Goal: Find specific fact: Find specific fact

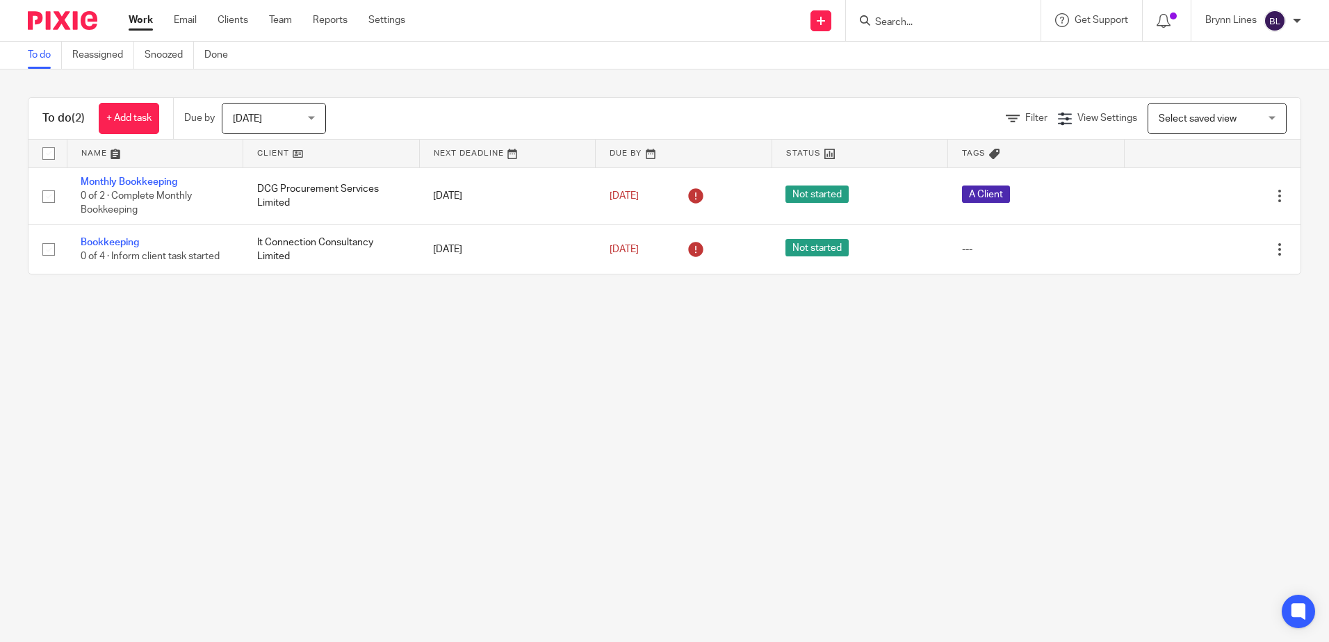
click at [906, 29] on form at bounding box center [948, 20] width 148 height 17
click at [906, 26] on input "Search" at bounding box center [936, 23] width 125 height 13
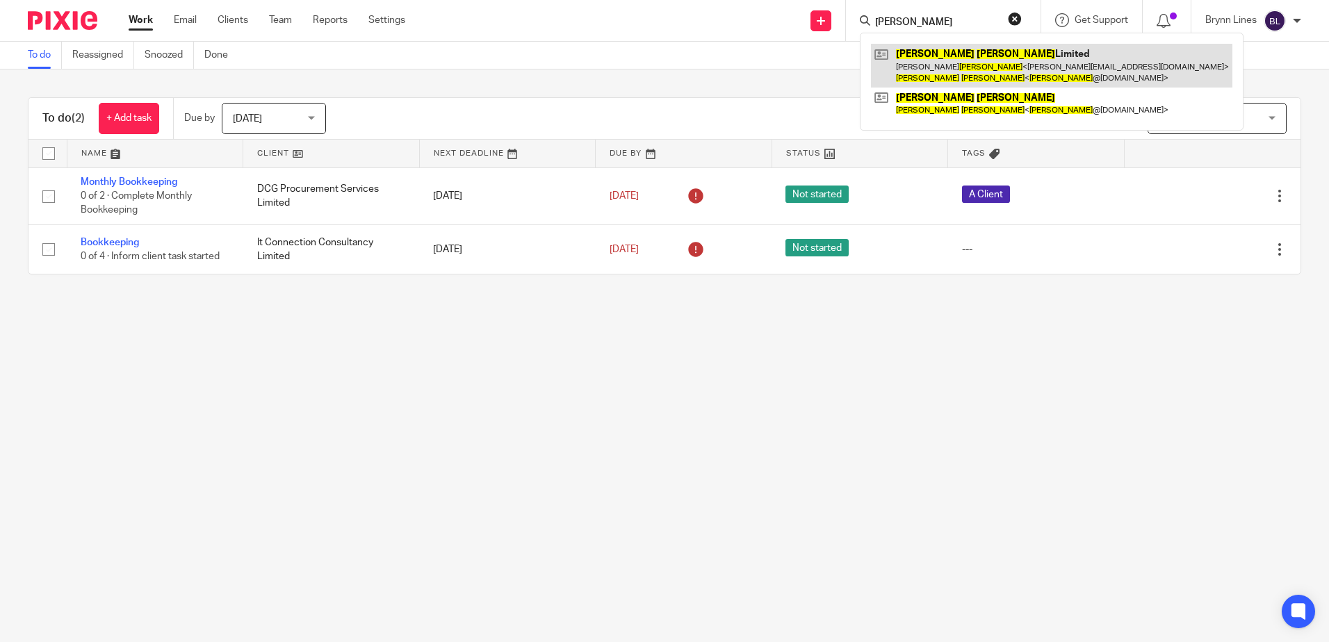
type input "[PERSON_NAME]"
click at [924, 79] on link at bounding box center [1051, 65] width 361 height 43
click at [924, 57] on link at bounding box center [1051, 65] width 361 height 43
click at [945, 56] on link at bounding box center [1051, 65] width 361 height 43
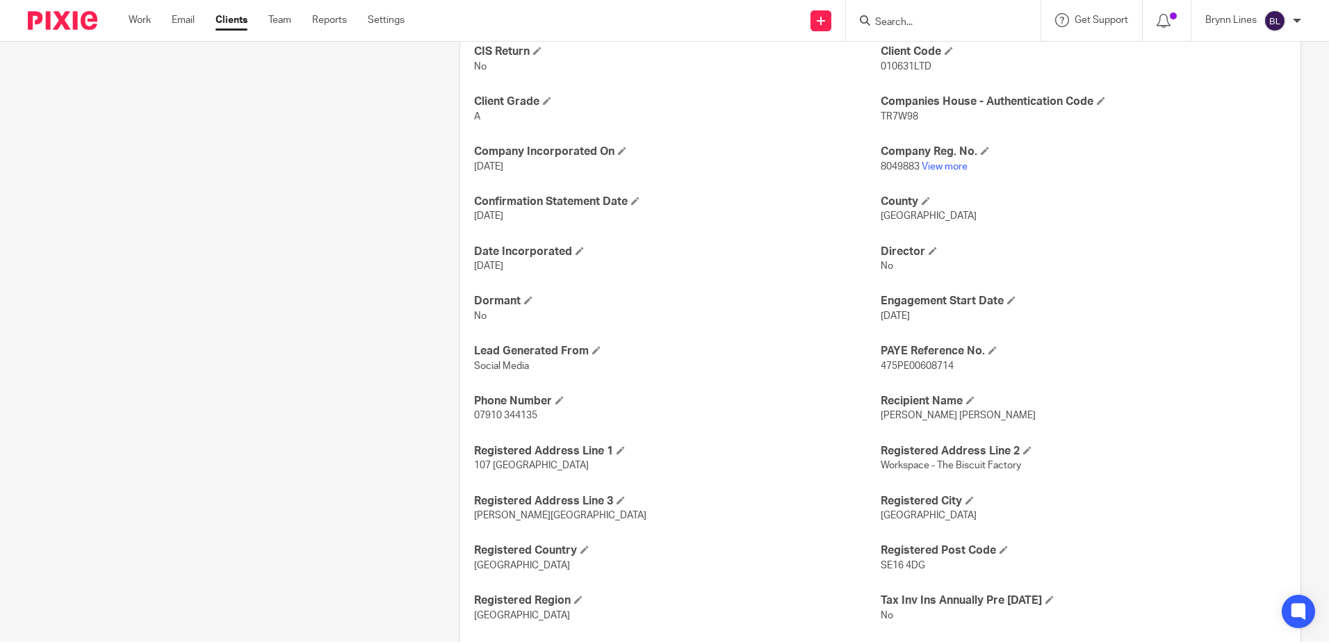
scroll to position [637, 0]
drag, startPoint x: 874, startPoint y: 355, endPoint x: 948, endPoint y: 363, distance: 74.8
click at [948, 363] on div "Accounts Due Date 31 Jan 2026 Annual Fee 3564 CIS Return No Client Code 010631L…" at bounding box center [880, 510] width 840 height 1069
copy span "475PE00608714"
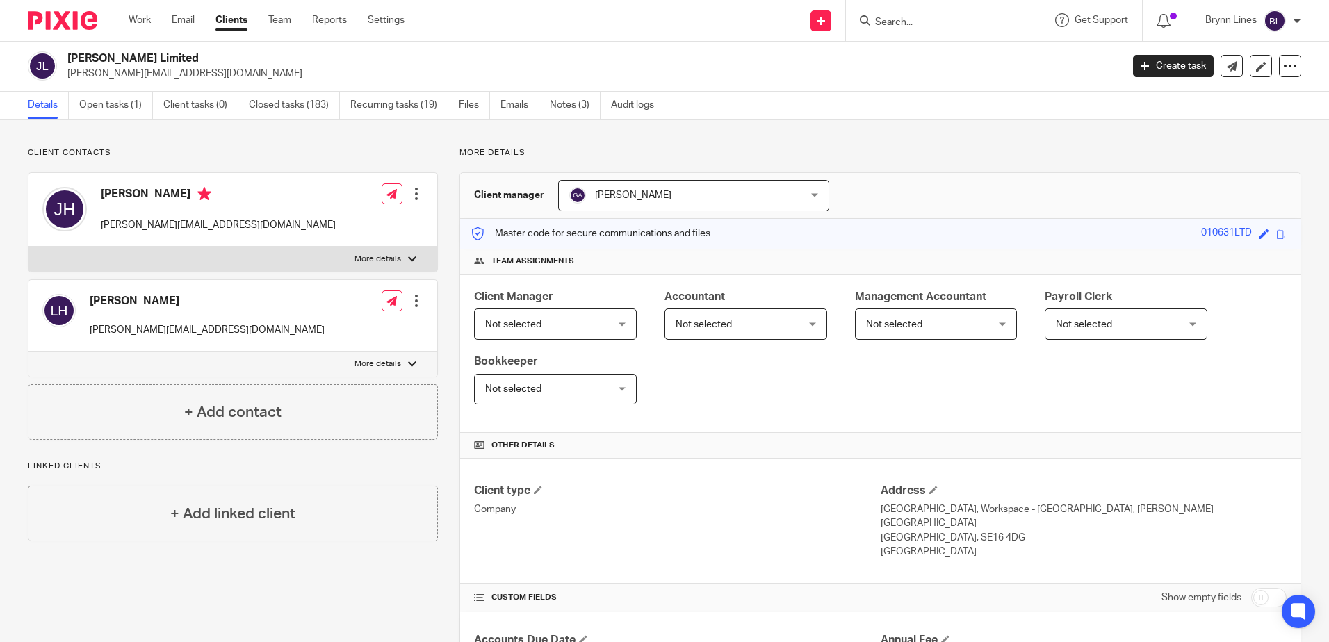
scroll to position [0, 0]
click at [513, 100] on link "Emails" at bounding box center [519, 105] width 39 height 27
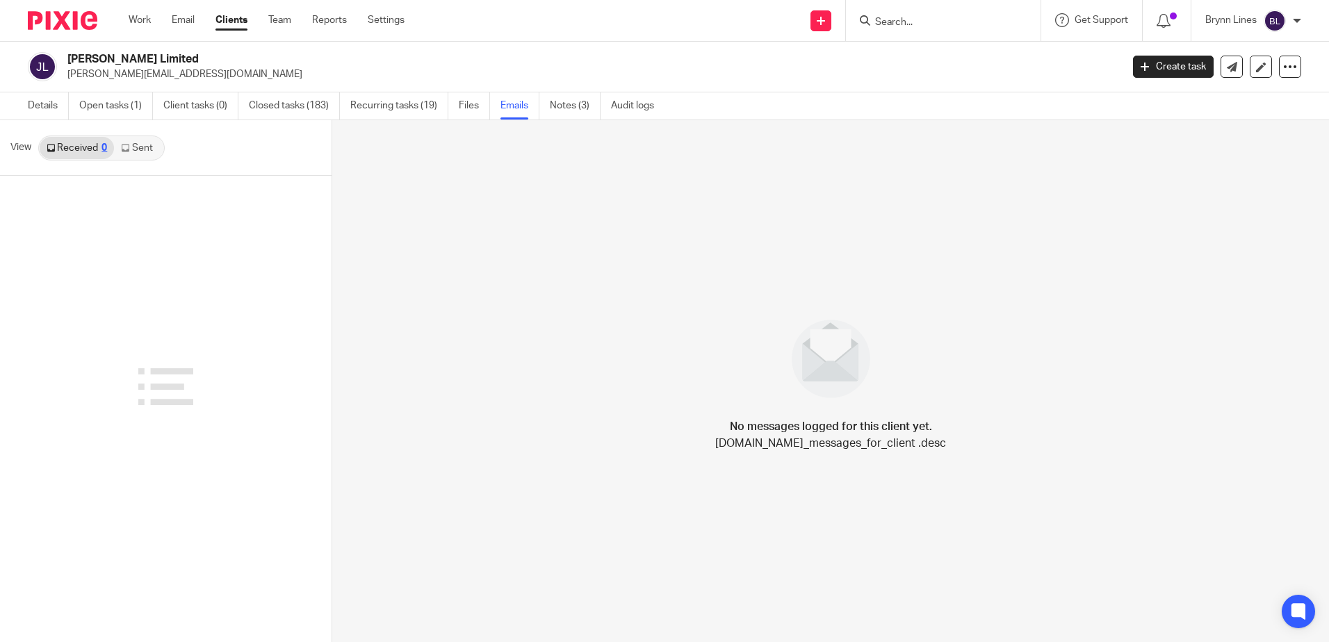
click at [142, 154] on link "Sent" at bounding box center [138, 148] width 49 height 22
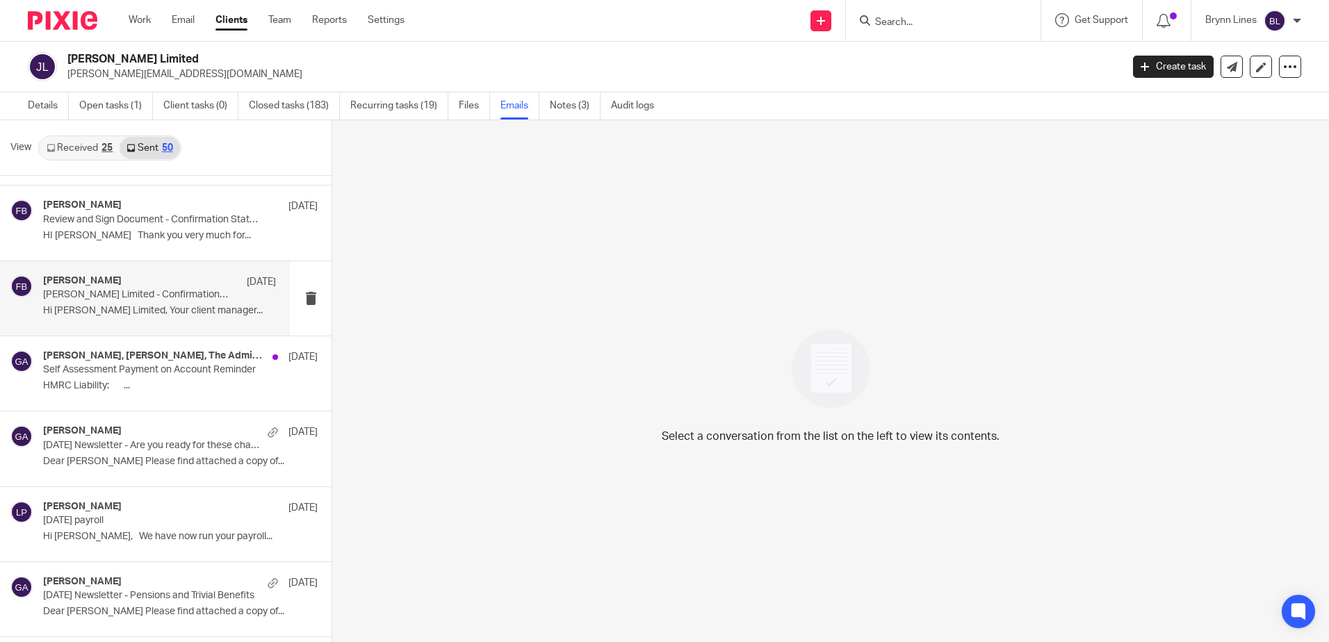
scroll to position [695, 0]
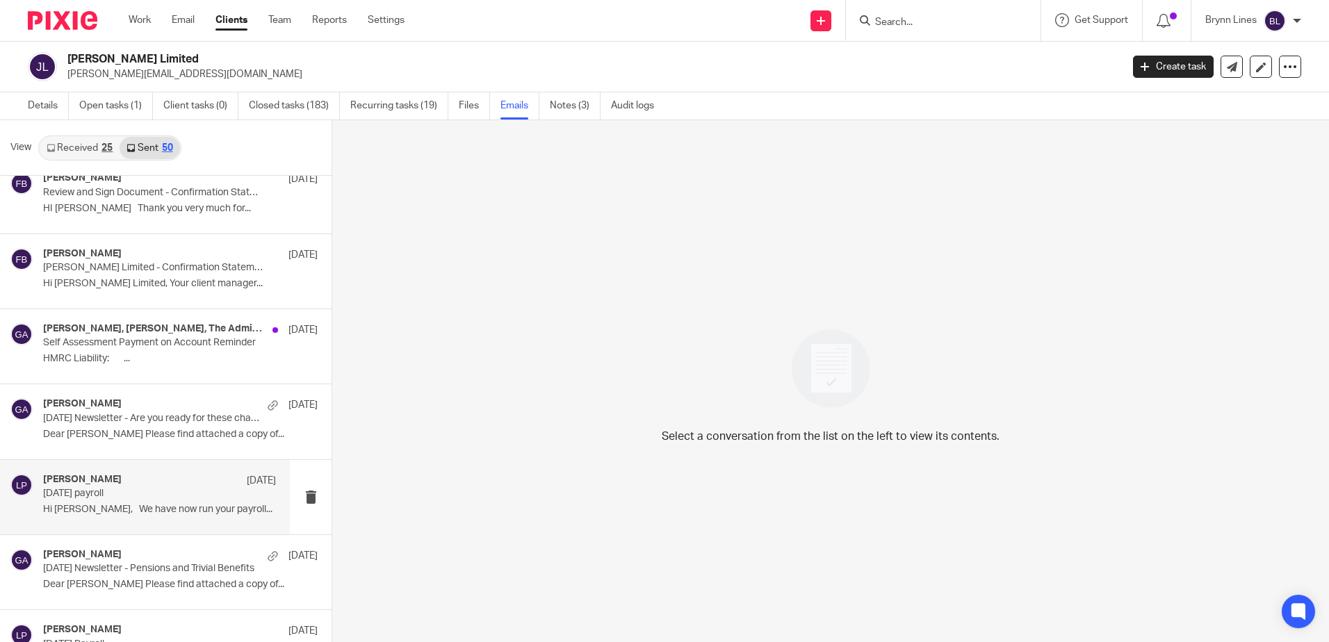
click at [131, 501] on div "Luke Pullen 24 Mar March 2025 payroll Hi James, We have now run your payroll..." at bounding box center [159, 497] width 233 height 47
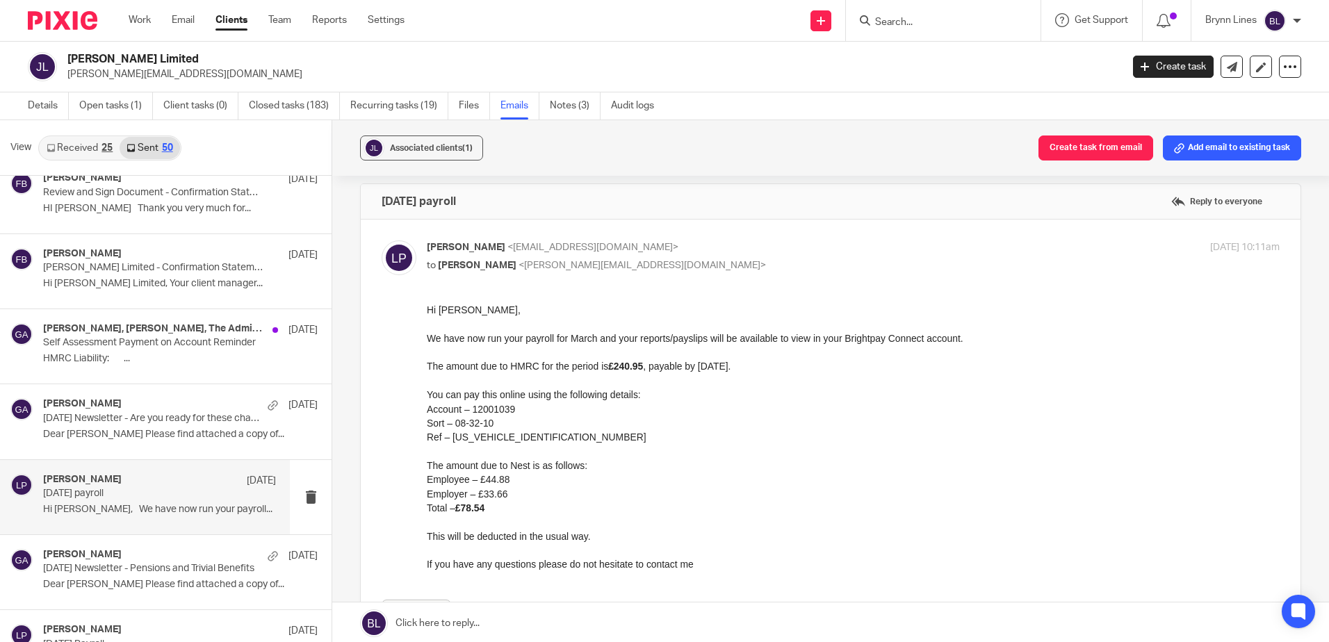
scroll to position [0, 0]
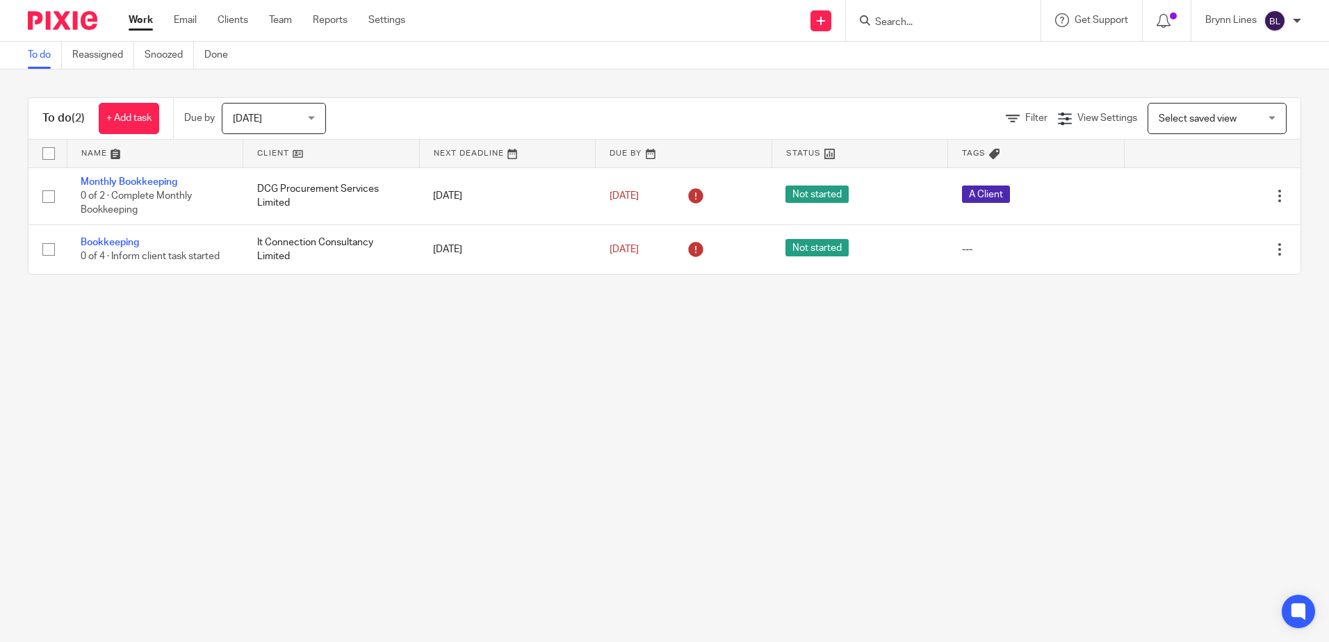
click at [945, 19] on input "Search" at bounding box center [936, 23] width 125 height 13
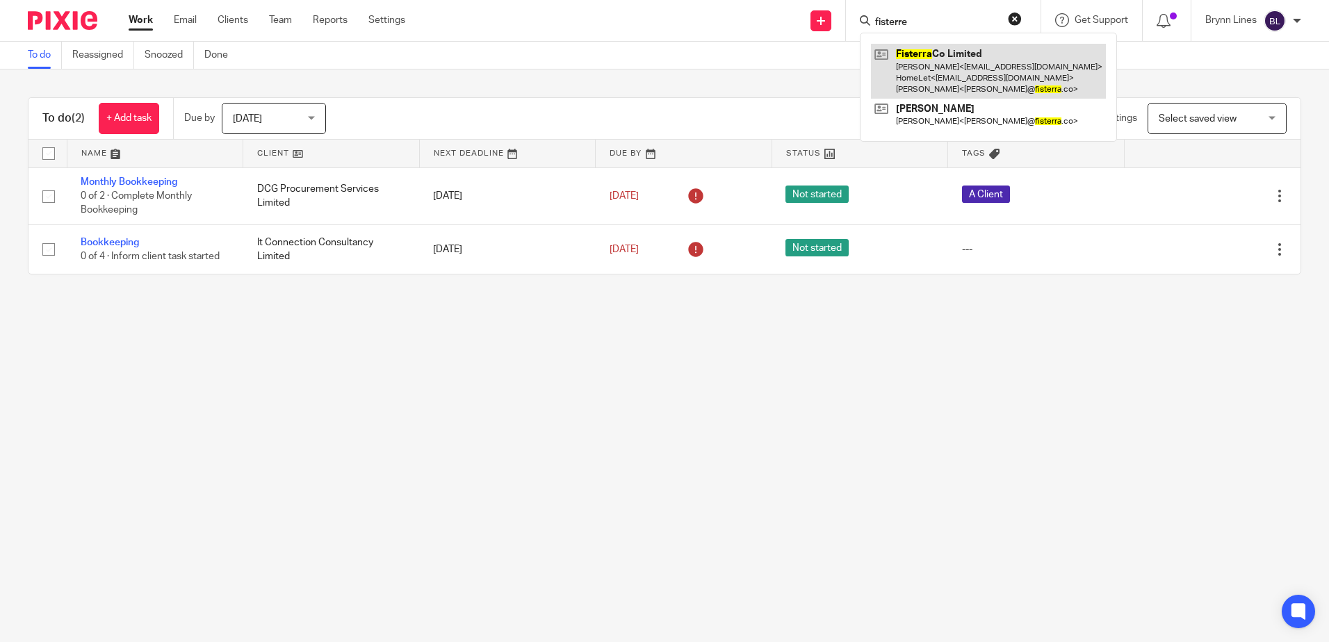
type input "fisterre"
click at [945, 58] on link at bounding box center [988, 71] width 235 height 55
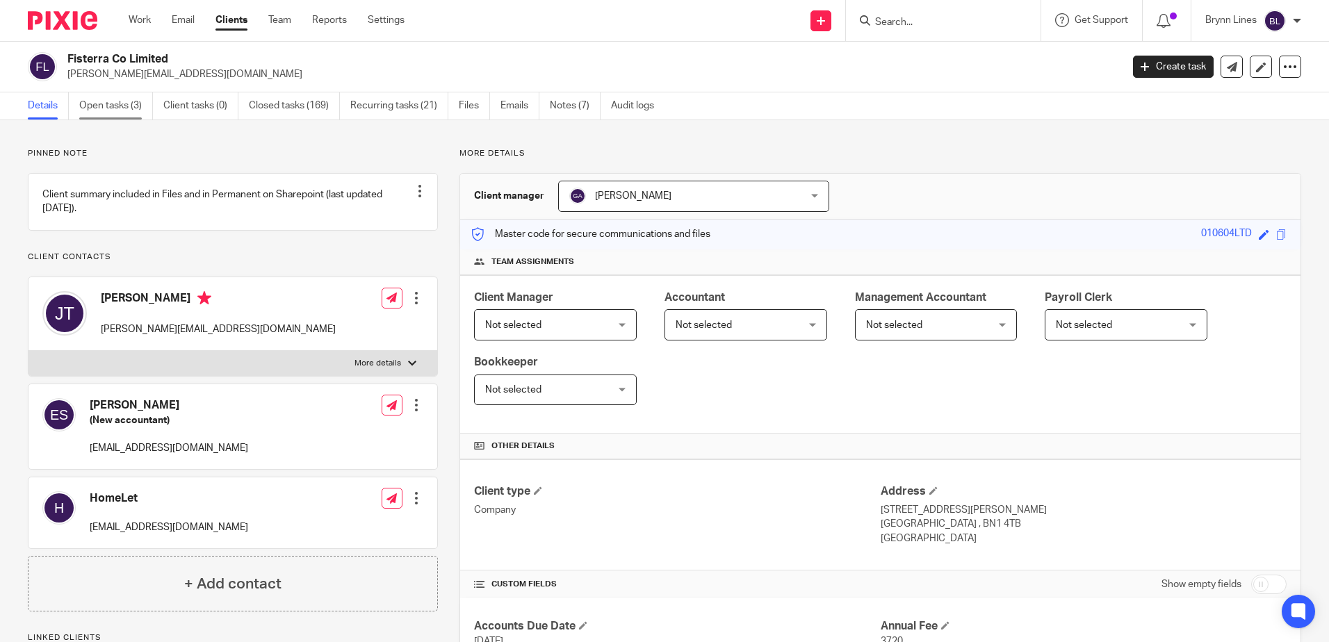
click at [127, 107] on link "Open tasks (3)" at bounding box center [116, 105] width 74 height 27
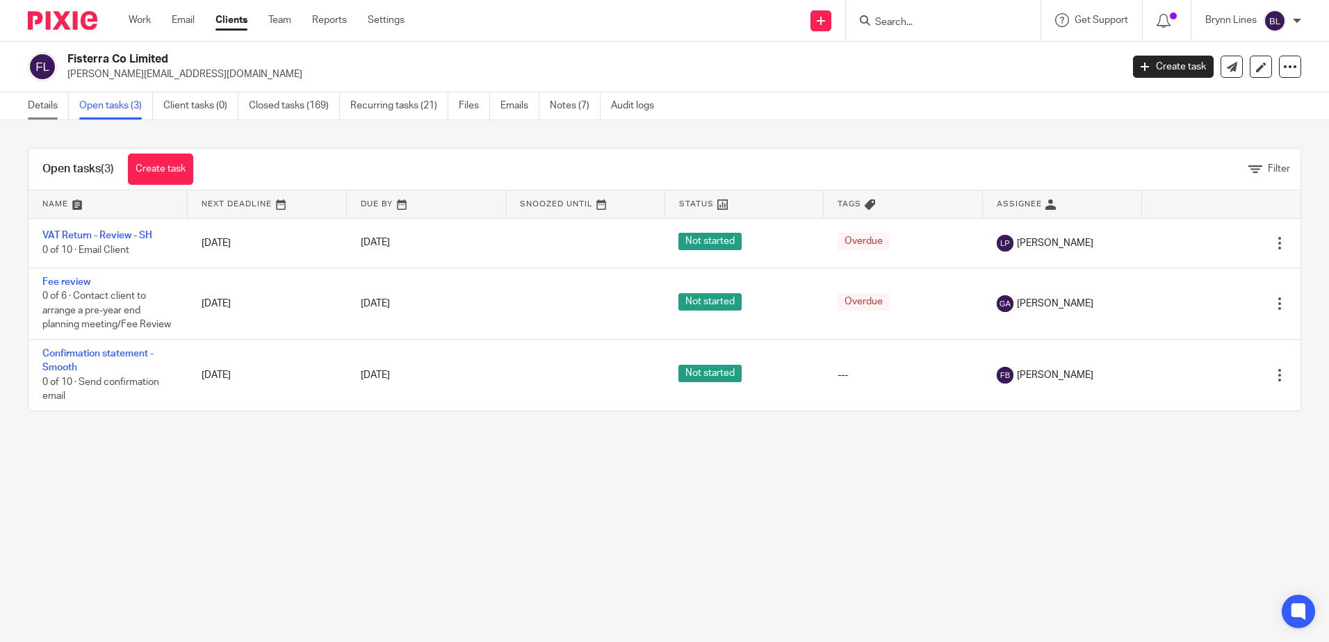
click at [33, 101] on link "Details" at bounding box center [48, 105] width 41 height 27
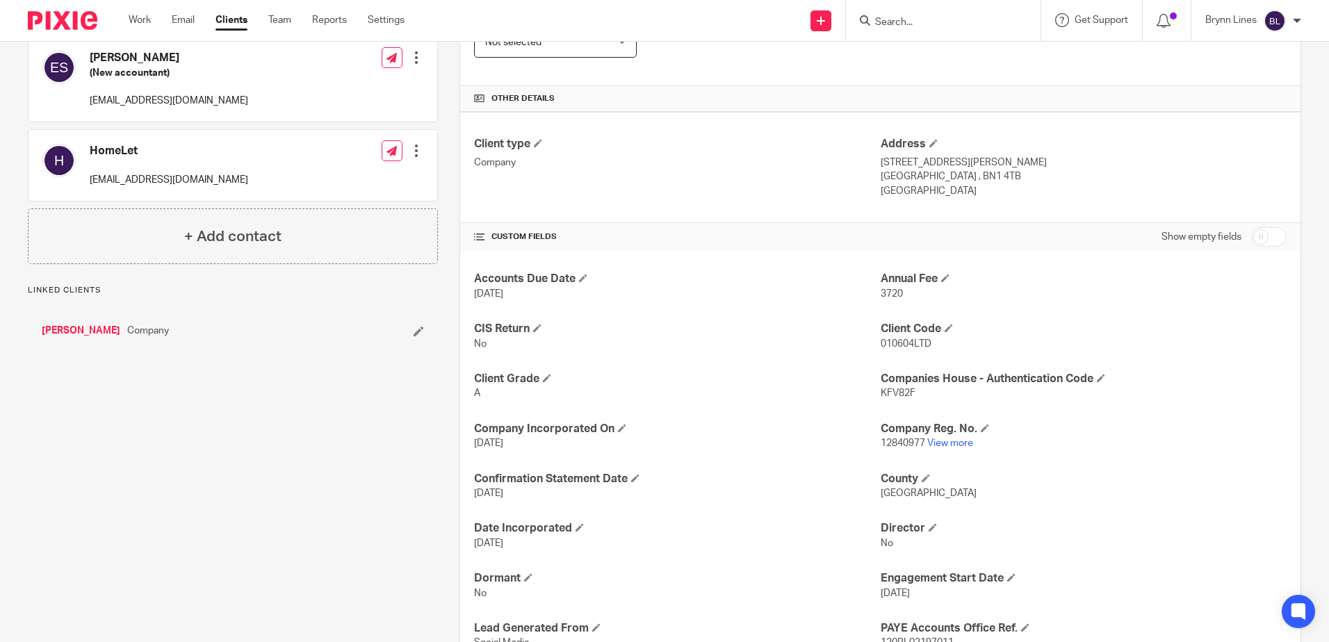
scroll to position [556, 0]
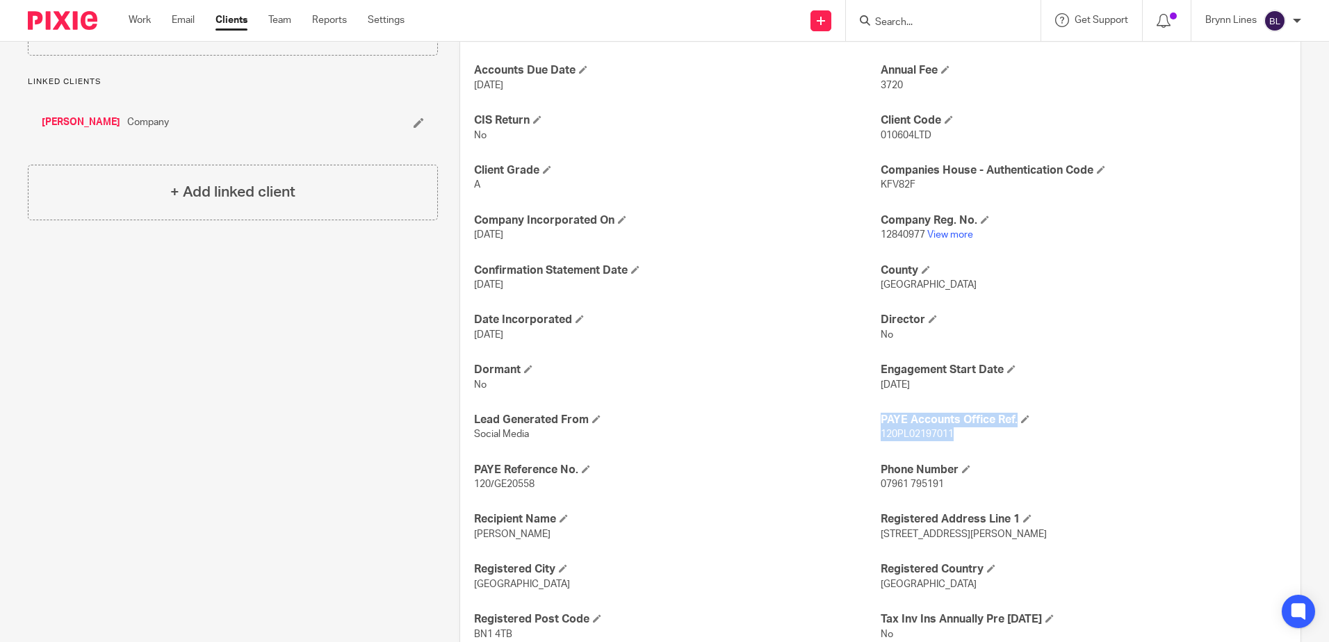
drag, startPoint x: 872, startPoint y: 432, endPoint x: 925, endPoint y: 432, distance: 53.5
click at [949, 432] on div "Accounts Due Date 31 May 2026 Annual Fee 3720 CIS Return No Client Code 010604L…" at bounding box center [880, 551] width 840 height 1019
click at [927, 434] on span "120PL02197011" at bounding box center [917, 435] width 73 height 10
click at [860, 451] on div "Accounts Due Date 31 May 2026 Annual Fee 3720 CIS Return No Client Code 010604L…" at bounding box center [880, 551] width 840 height 1019
drag, startPoint x: 881, startPoint y: 435, endPoint x: 933, endPoint y: 439, distance: 52.3
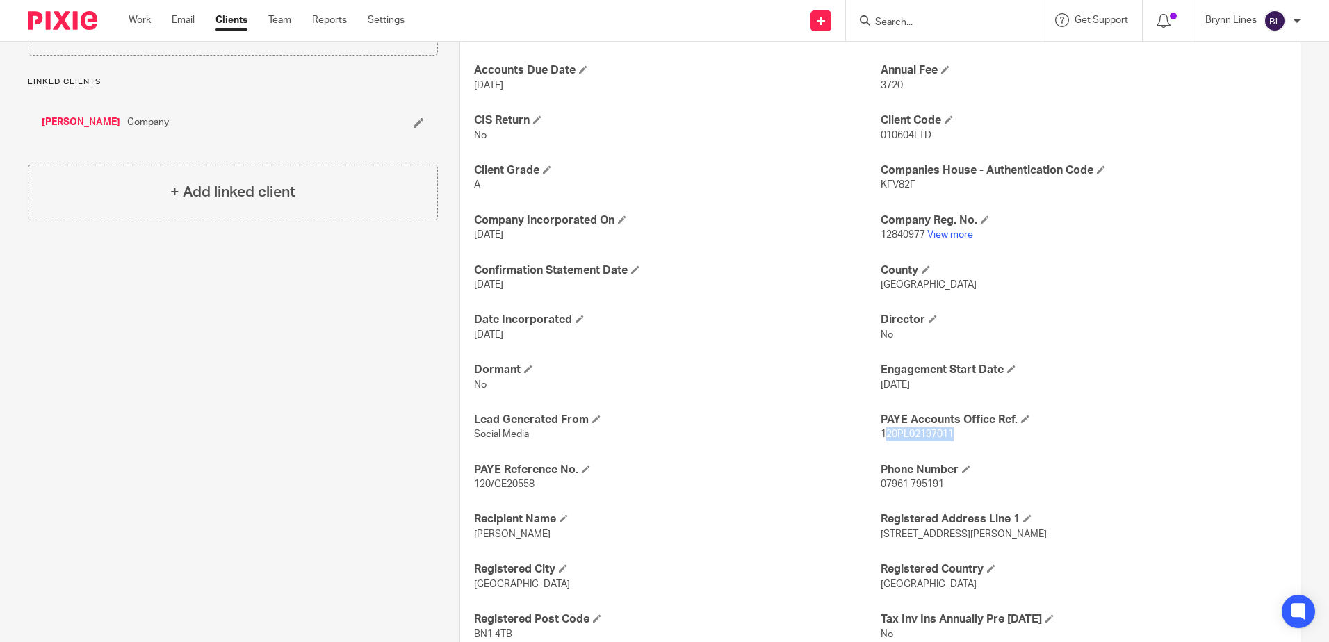
click at [933, 439] on span "120PL02197011" at bounding box center [917, 435] width 73 height 10
click at [857, 440] on p "Social Media" at bounding box center [677, 434] width 406 height 14
drag, startPoint x: 874, startPoint y: 434, endPoint x: 956, endPoint y: 439, distance: 81.5
click at [956, 439] on p "120PL02197011" at bounding box center [1084, 434] width 406 height 14
copy span "120PL02197011"
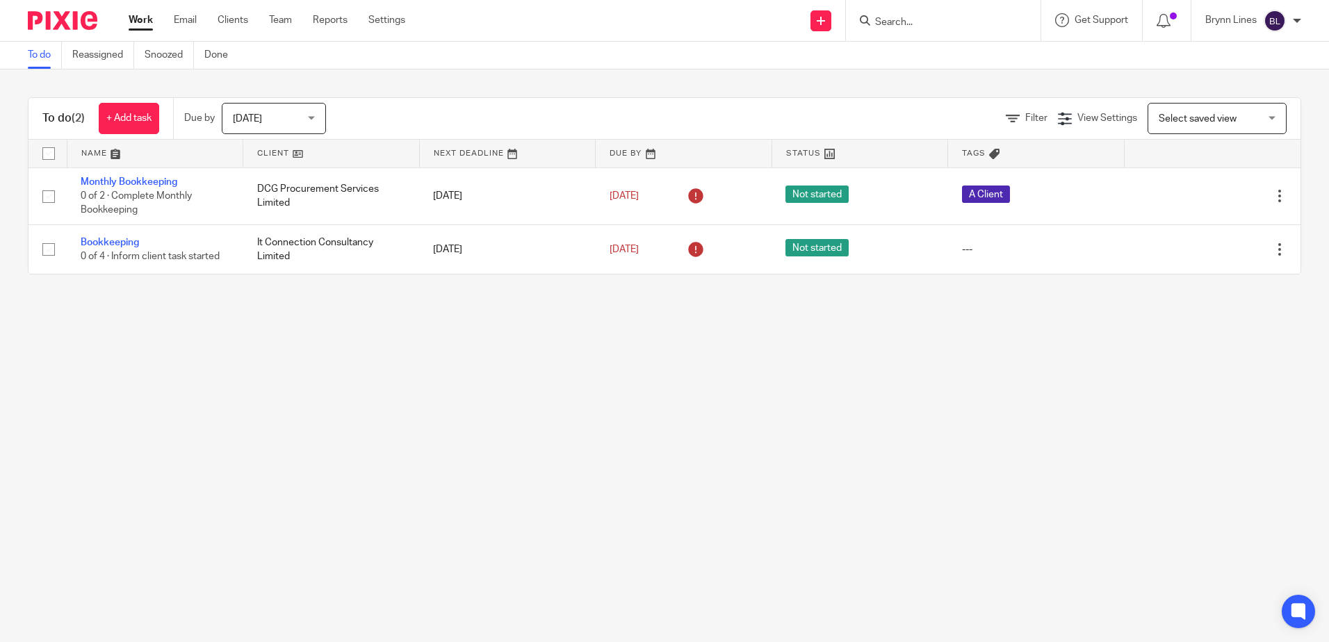
click at [901, 17] on input "Search" at bounding box center [936, 23] width 125 height 13
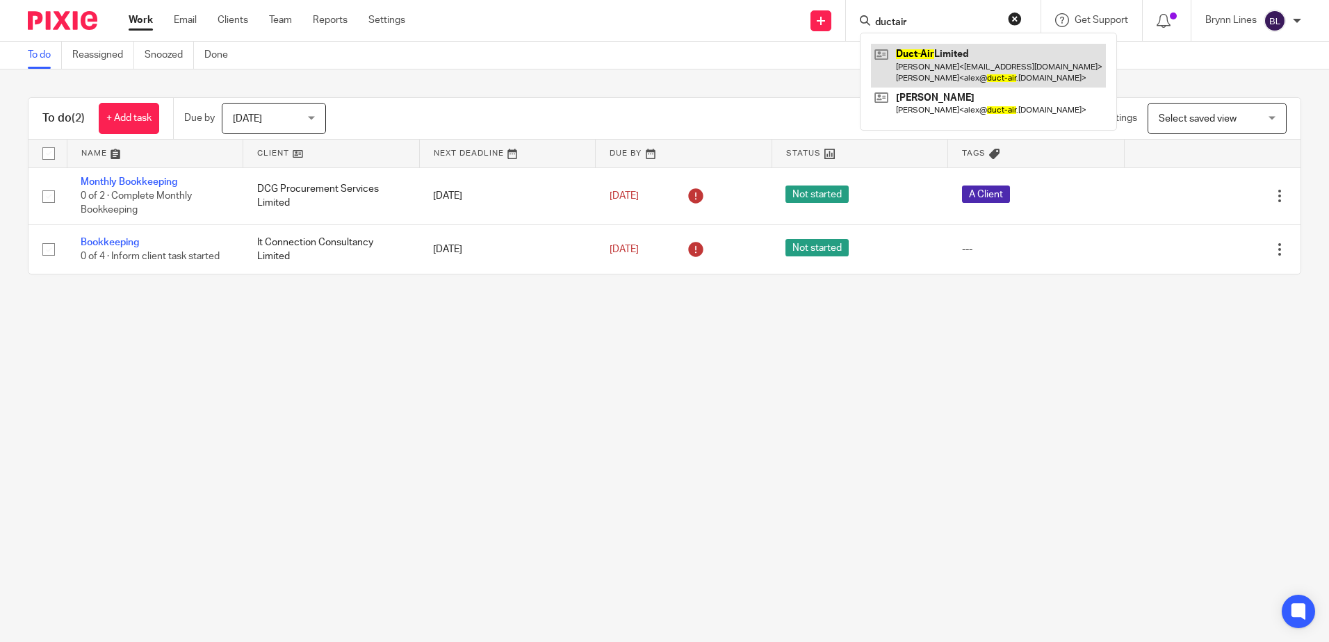
type input "ductair"
click at [949, 62] on link at bounding box center [988, 65] width 235 height 43
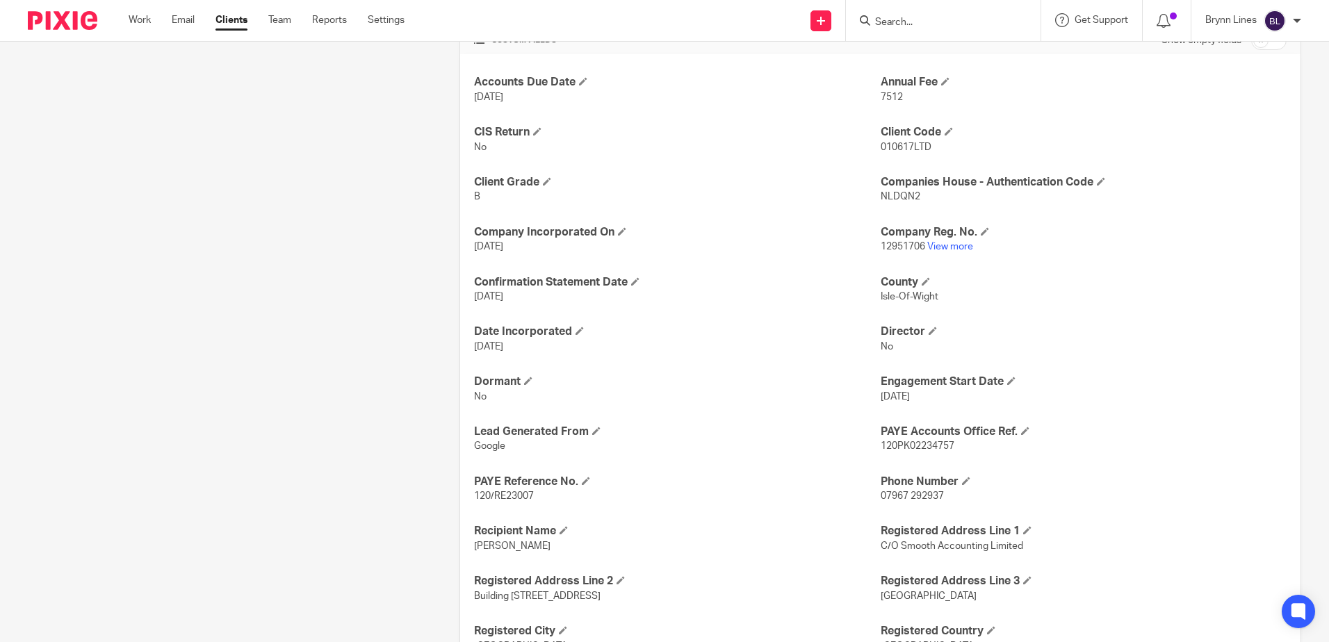
scroll to position [556, 0]
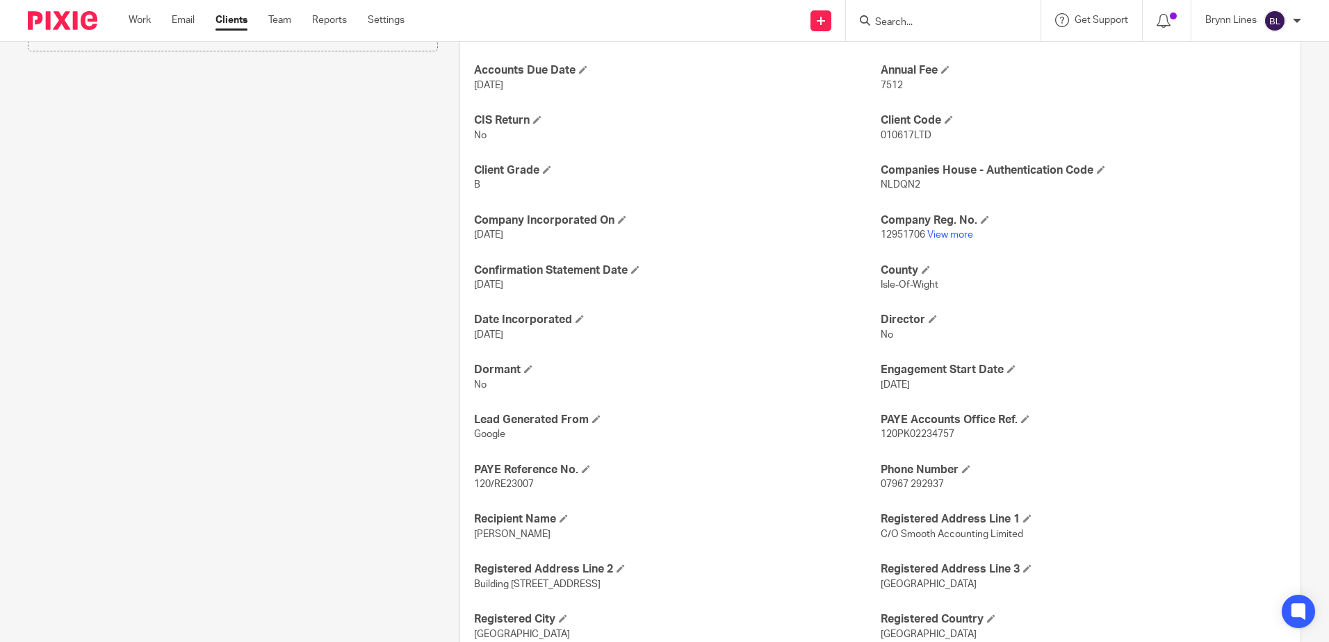
click at [881, 432] on span "120PK02234757" at bounding box center [918, 435] width 74 height 10
drag, startPoint x: 876, startPoint y: 433, endPoint x: 947, endPoint y: 434, distance: 70.9
click at [947, 434] on span "120PK02234757" at bounding box center [918, 435] width 74 height 10
copy span "120PK02234757"
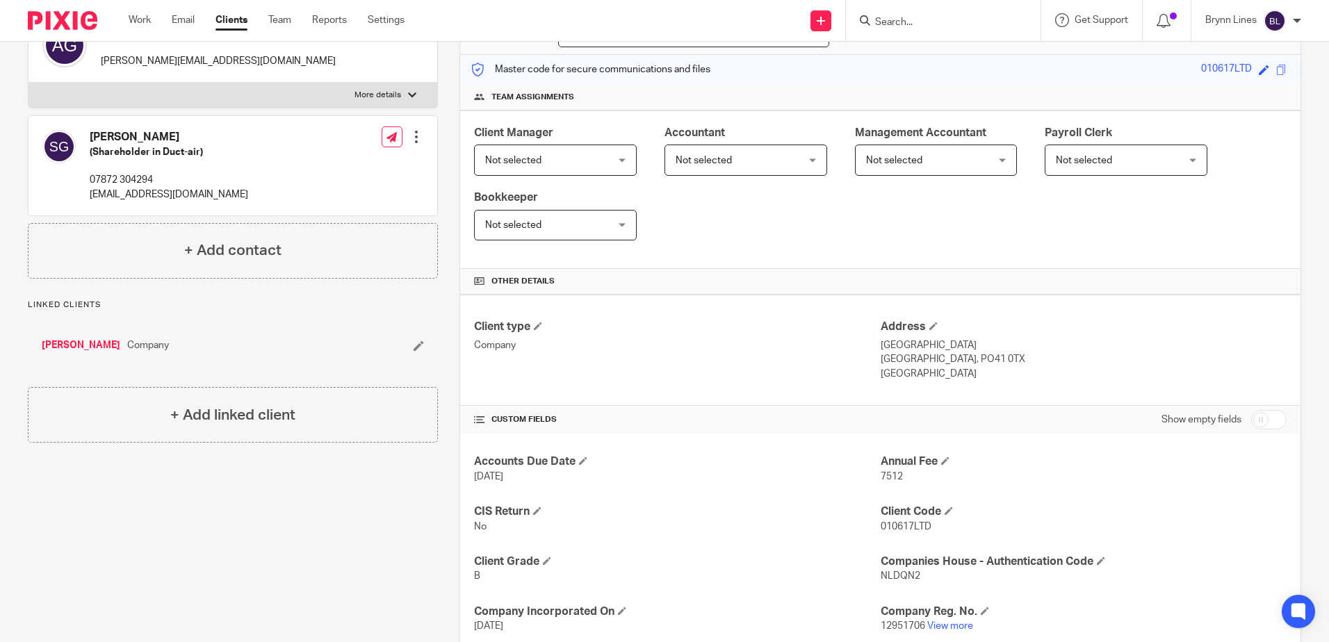
scroll to position [0, 0]
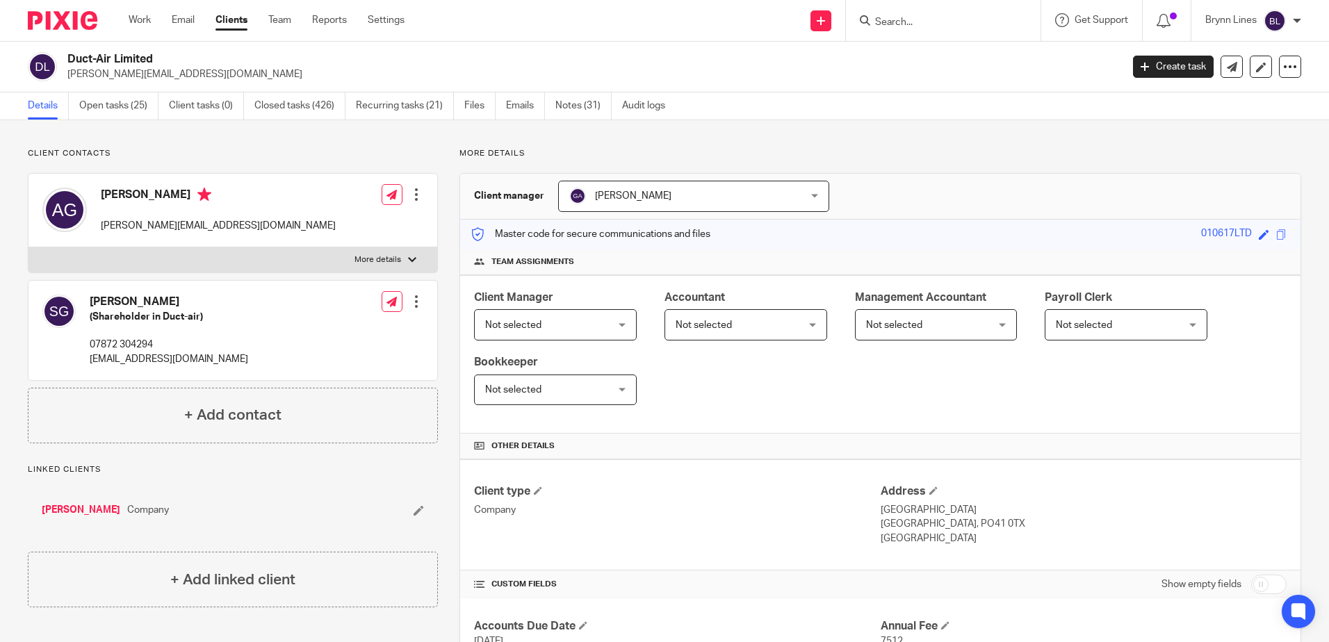
click at [929, 25] on input "Search" at bounding box center [936, 23] width 125 height 13
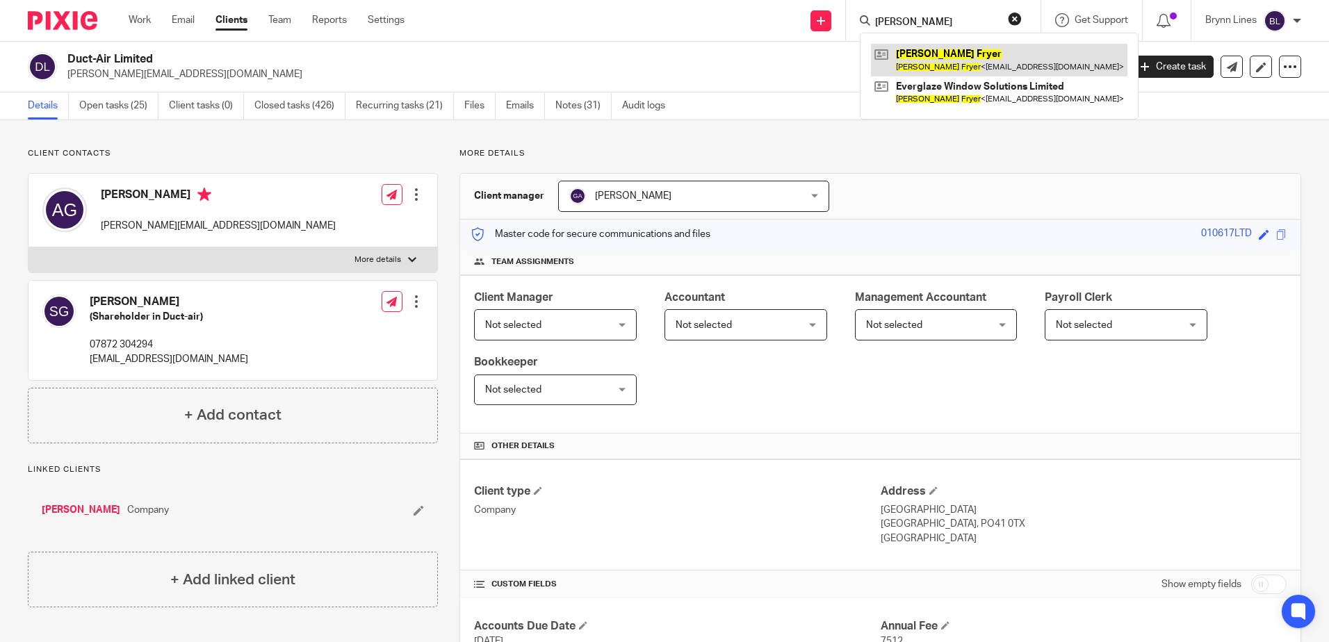
type input "kelvin fryer"
click at [938, 62] on link at bounding box center [999, 60] width 256 height 32
click at [936, 62] on link at bounding box center [999, 60] width 256 height 32
